Goal: Navigation & Orientation: Find specific page/section

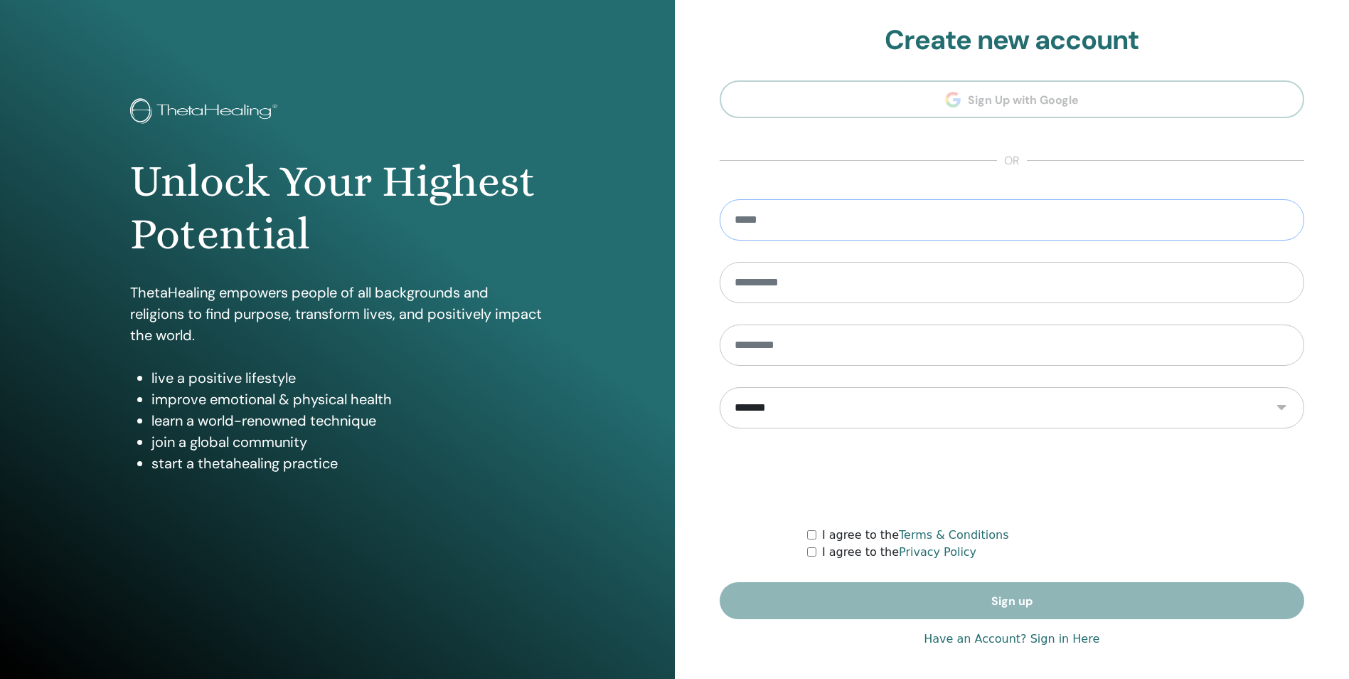
click at [799, 209] on input "email" at bounding box center [1012, 219] width 585 height 41
click at [1038, 637] on link "Have an Account? Sign in Here" at bounding box center [1012, 638] width 176 height 17
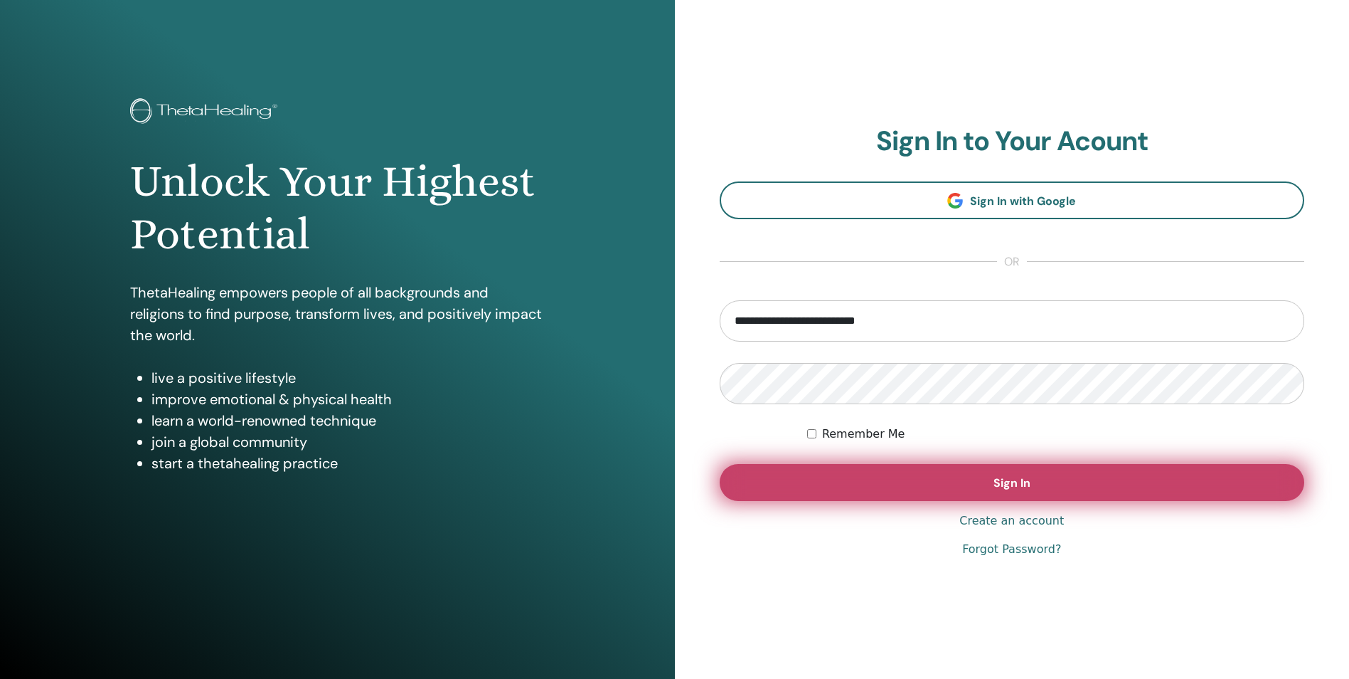
click at [880, 489] on button "Sign In" at bounding box center [1012, 482] width 585 height 37
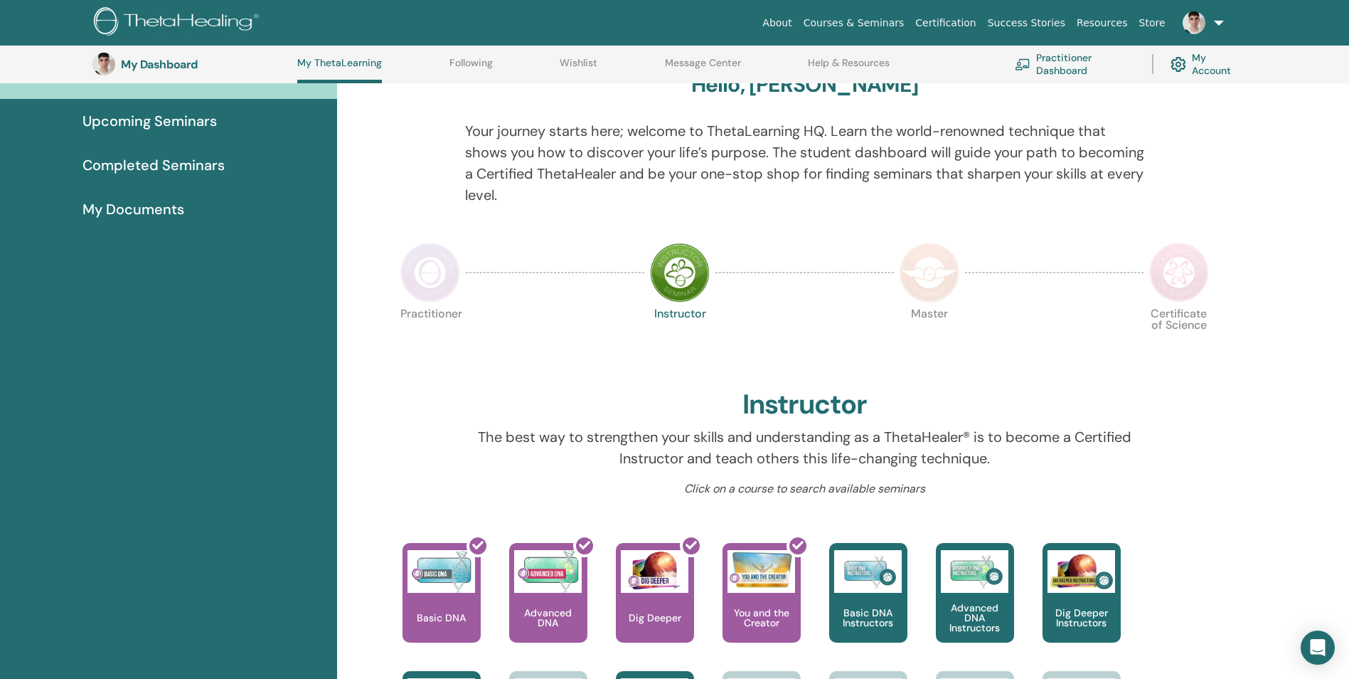
scroll to position [109, 0]
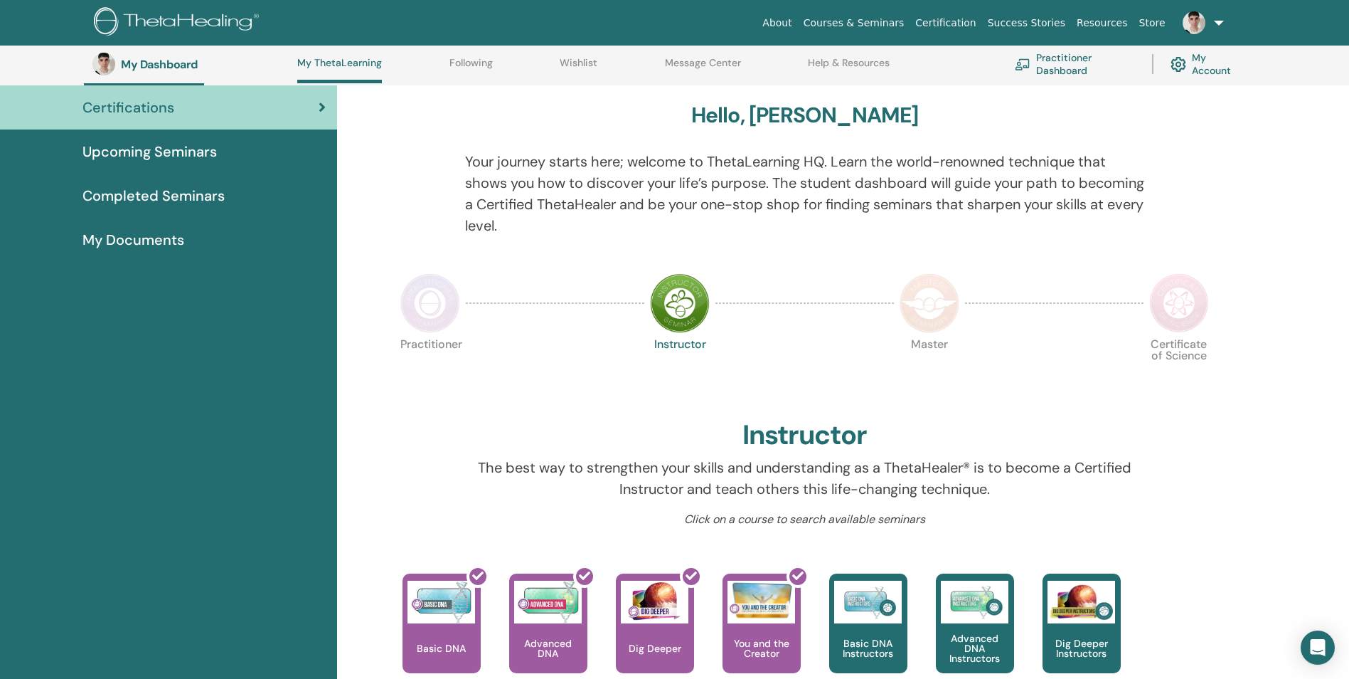
click at [423, 314] on img at bounding box center [430, 303] width 60 height 60
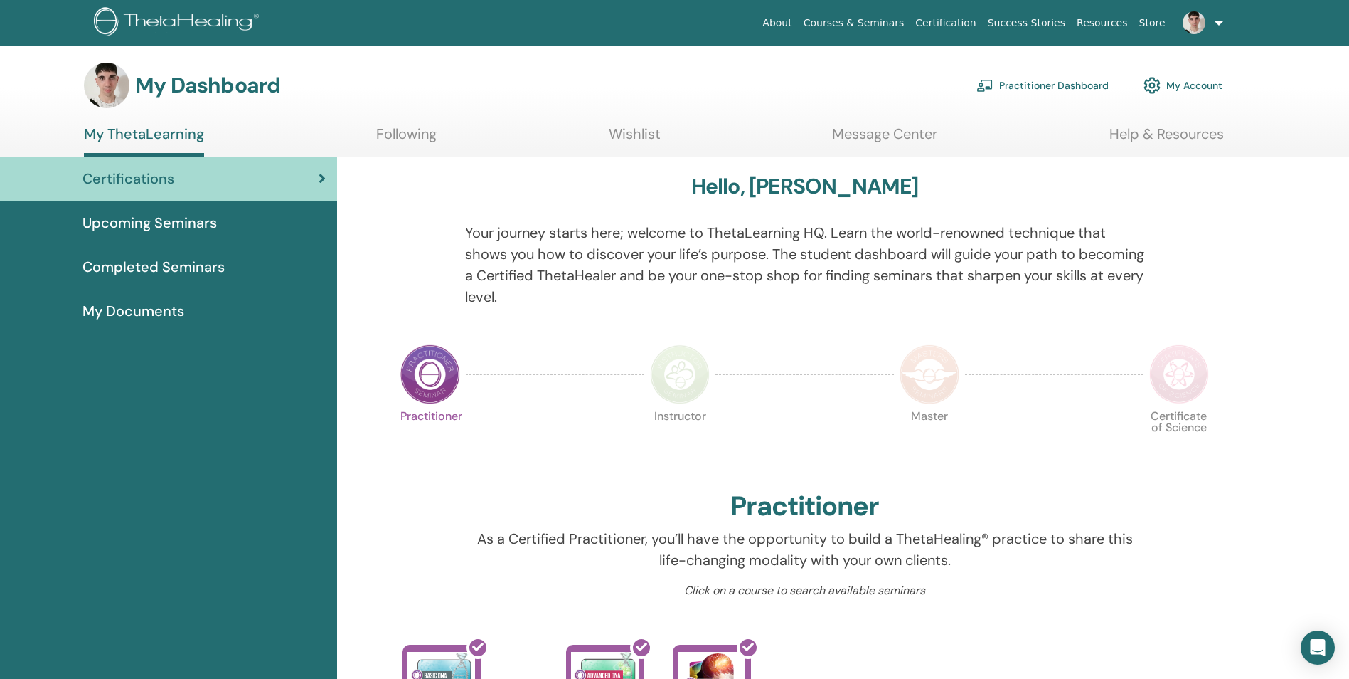
click at [898, 377] on div at bounding box center [929, 373] width 71 height 65
click at [906, 383] on img at bounding box center [930, 374] width 60 height 60
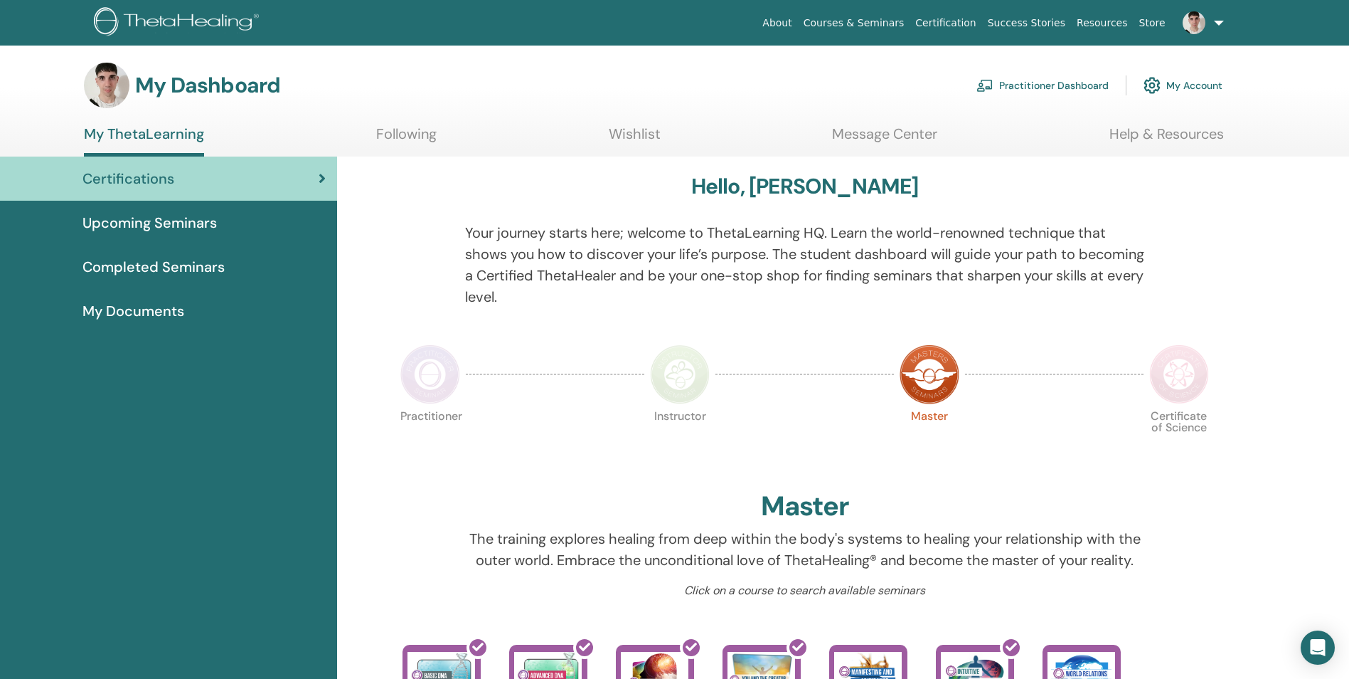
drag, startPoint x: 1150, startPoint y: 377, endPoint x: 1159, endPoint y: 377, distance: 8.5
click at [1149, 377] on img at bounding box center [1179, 374] width 60 height 60
click at [1159, 377] on img at bounding box center [1179, 374] width 60 height 60
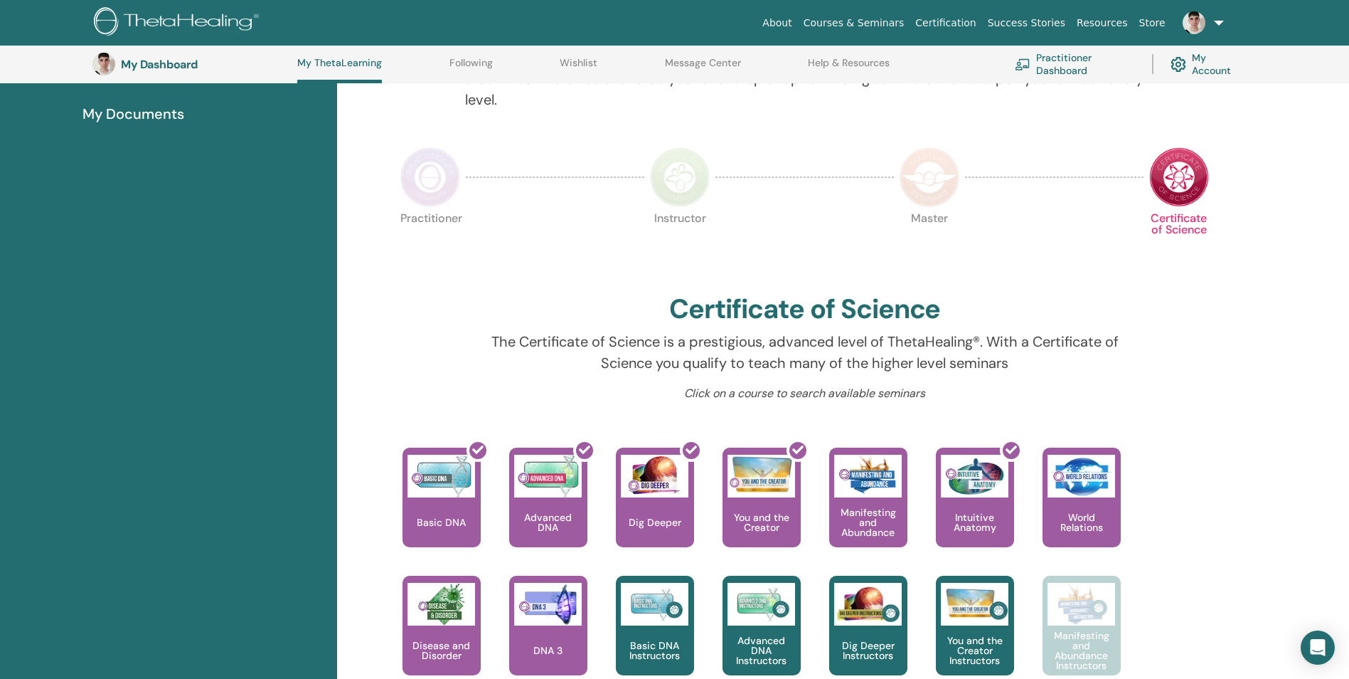
scroll to position [180, 0]
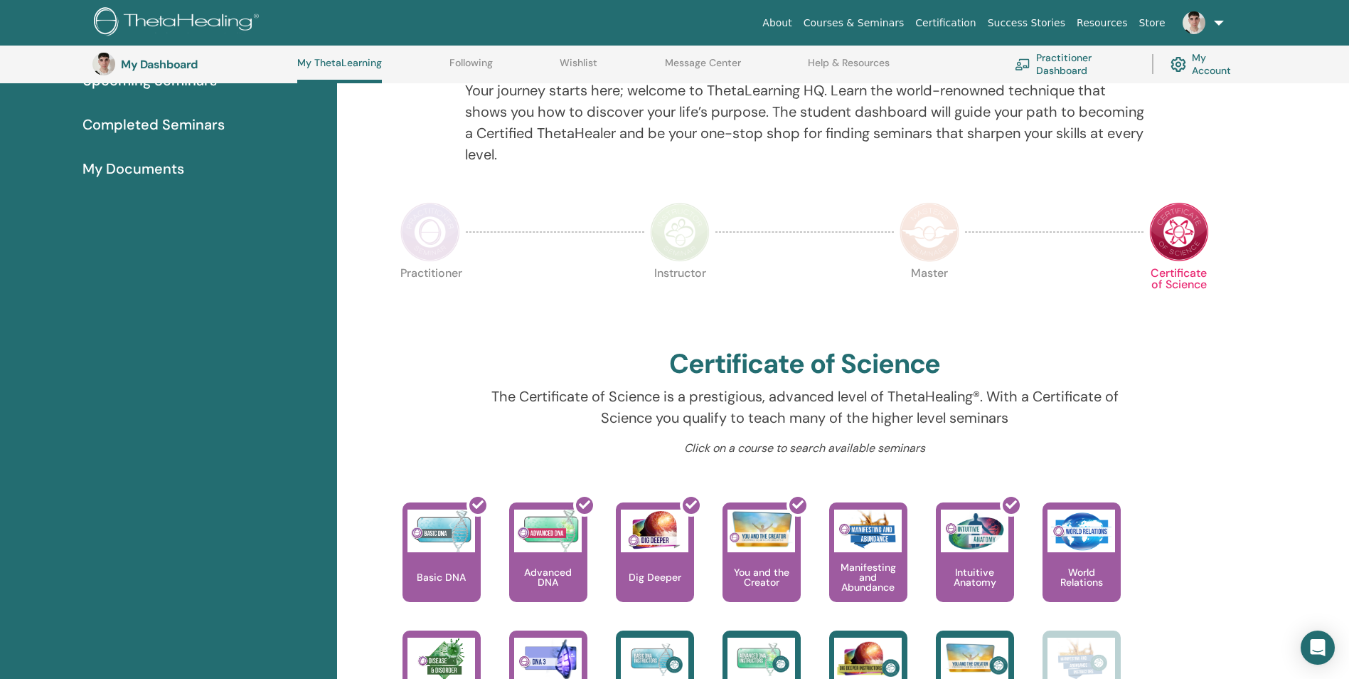
click at [432, 228] on img at bounding box center [430, 232] width 60 height 60
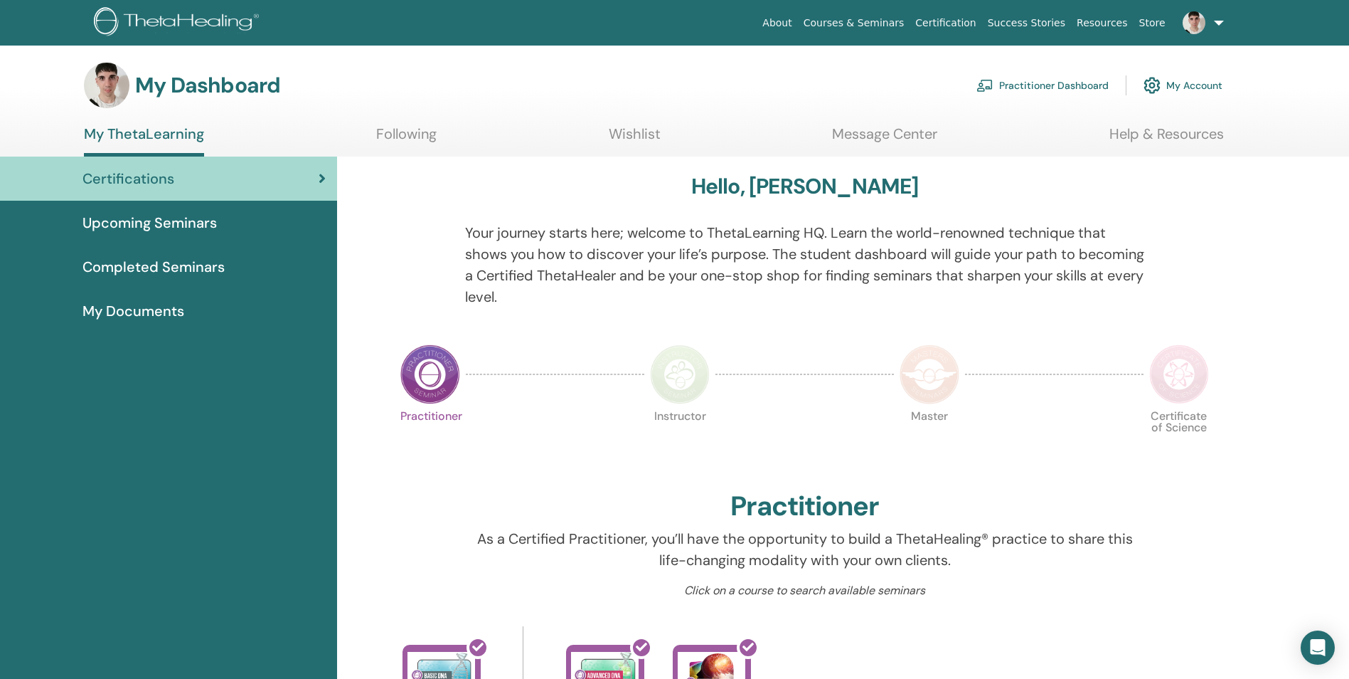
click at [140, 261] on span "Completed Seminars" at bounding box center [154, 266] width 142 height 21
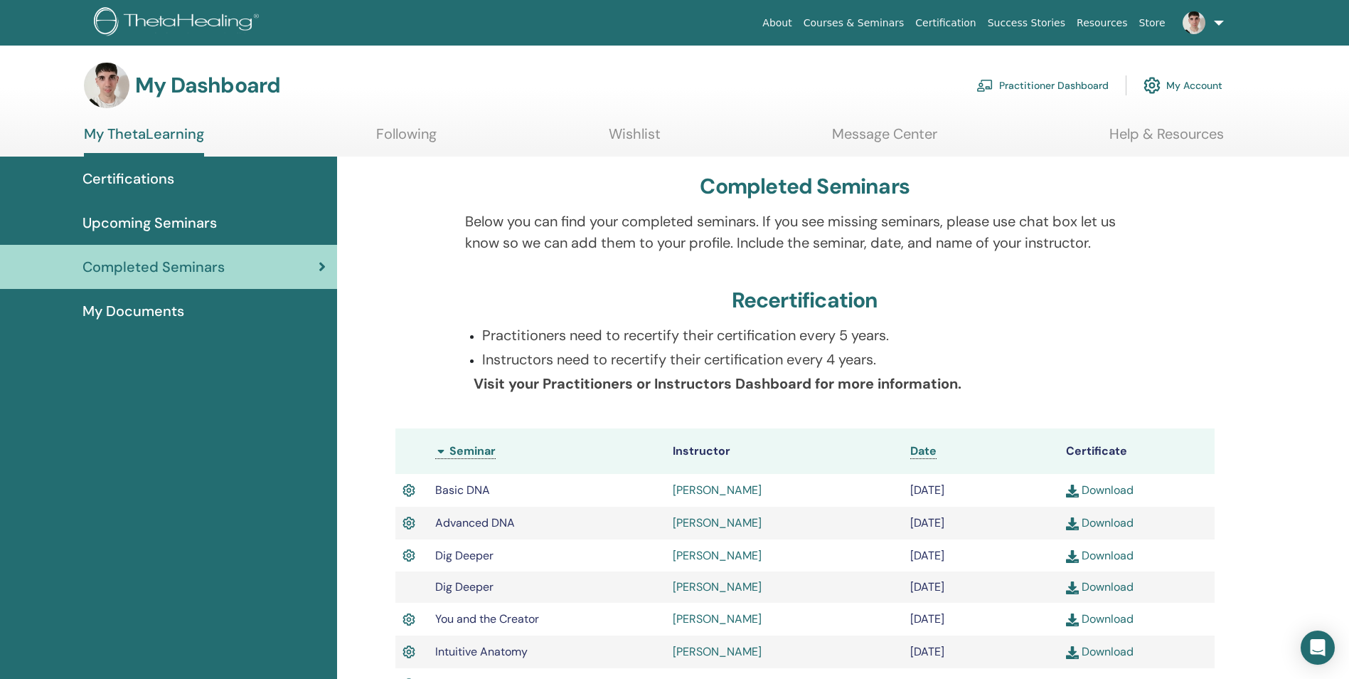
click at [1009, 80] on link "Practitioner Dashboard" at bounding box center [1043, 85] width 132 height 31
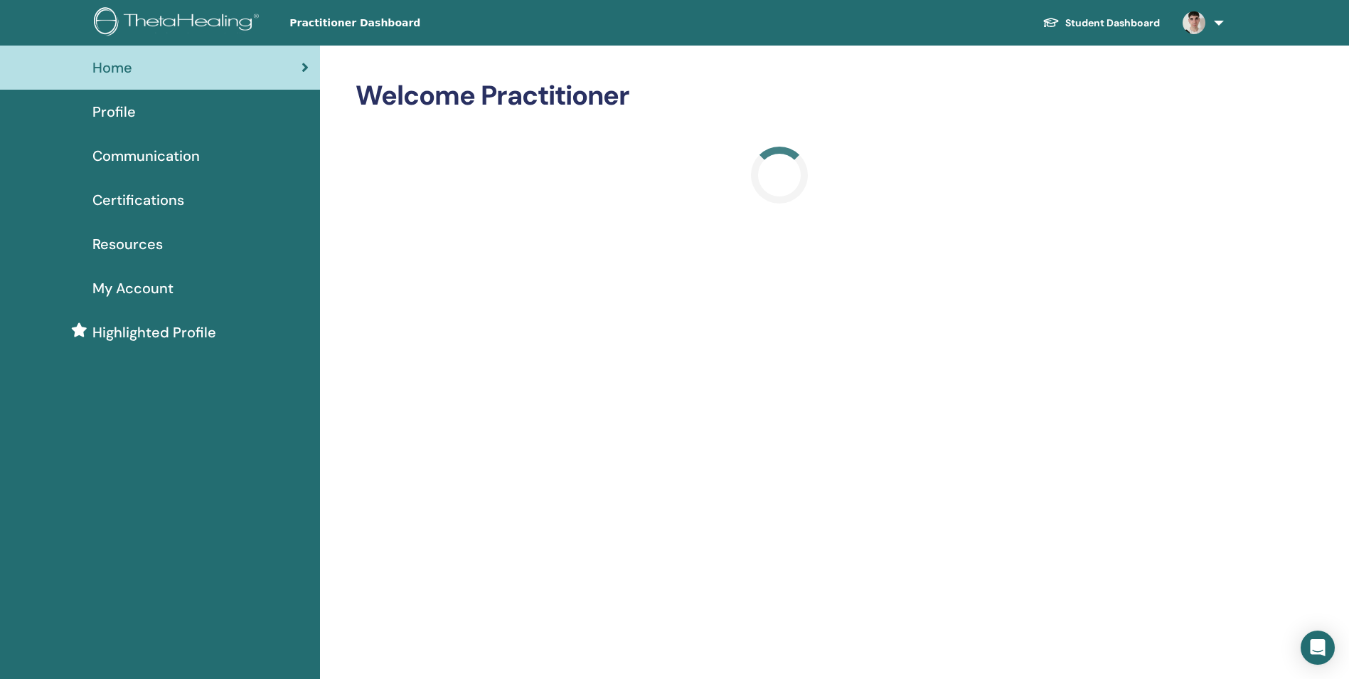
click at [111, 201] on span "Certifications" at bounding box center [138, 199] width 92 height 21
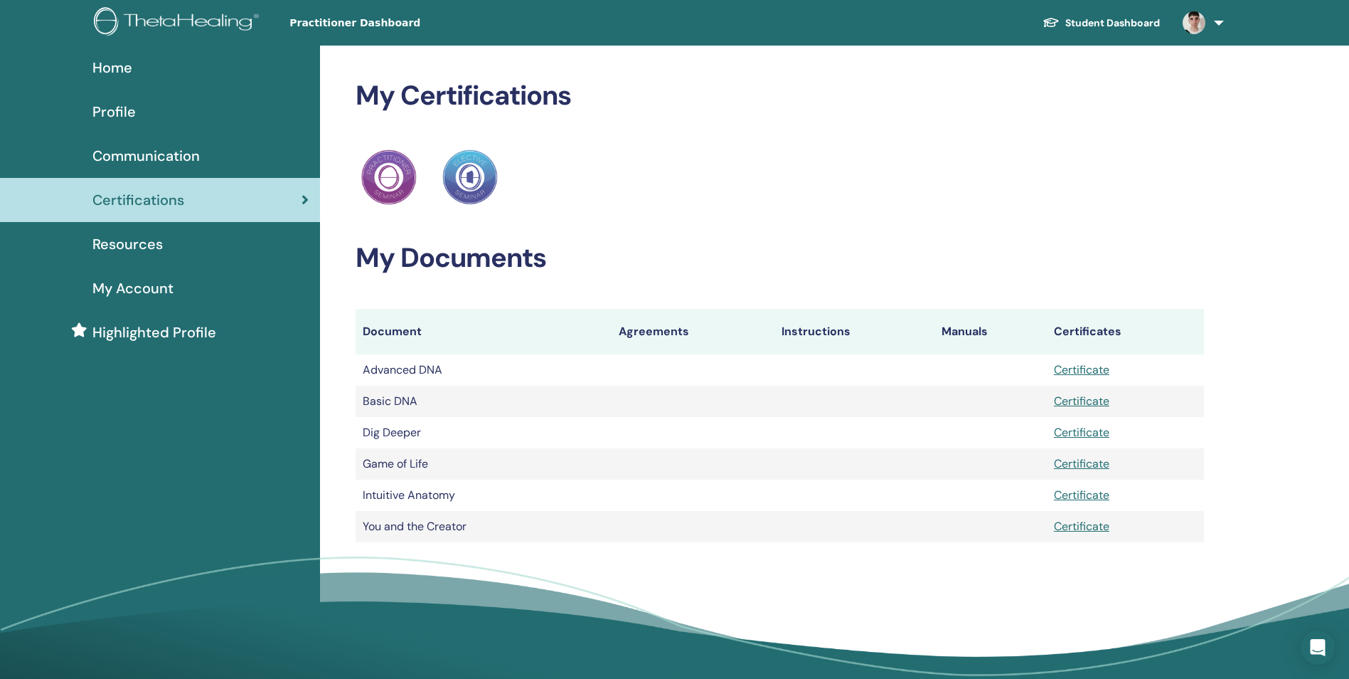
click at [126, 116] on span "Profile" at bounding box center [113, 111] width 43 height 21
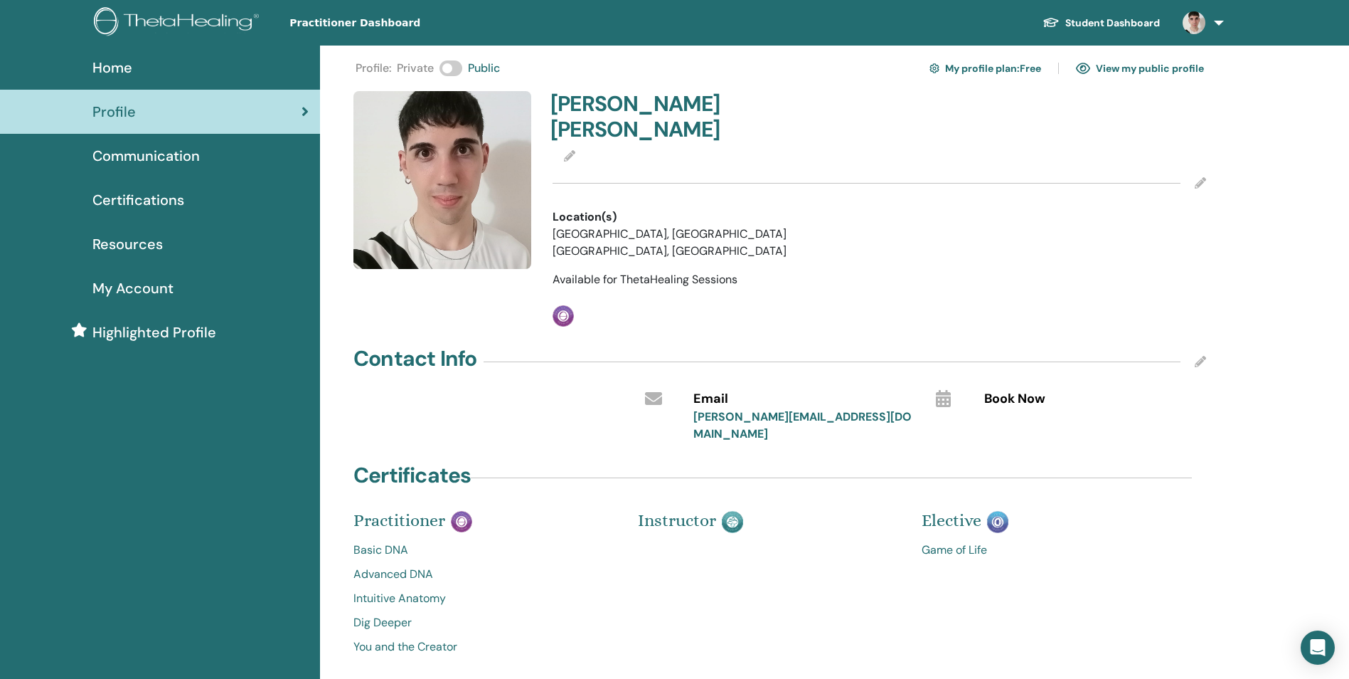
click at [106, 72] on span "Home" at bounding box center [112, 67] width 40 height 21
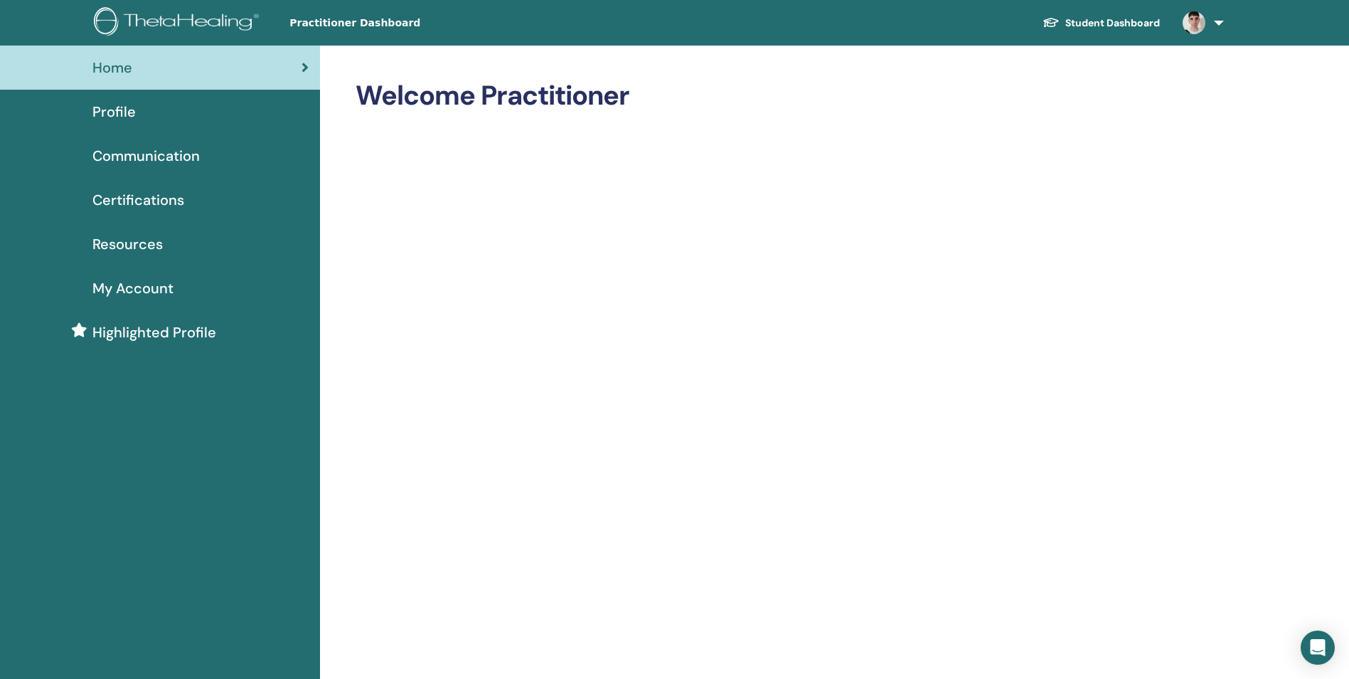
click at [152, 44] on div "Practitioner Dashboard Student Dashboard MV [PERSON_NAME] My ThetaLearning My T…" at bounding box center [675, 23] width 1264 height 46
click at [149, 28] on img at bounding box center [179, 23] width 170 height 32
